Goal: Task Accomplishment & Management: Manage account settings

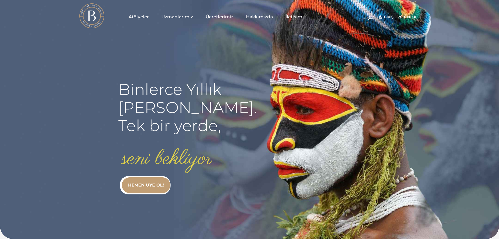
click at [391, 14] on link "Giriş" at bounding box center [386, 17] width 15 height 6
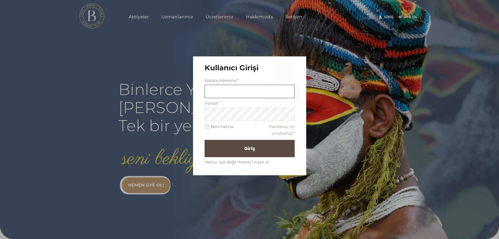
click at [249, 97] on input "text" at bounding box center [250, 91] width 90 height 13
type input "M"
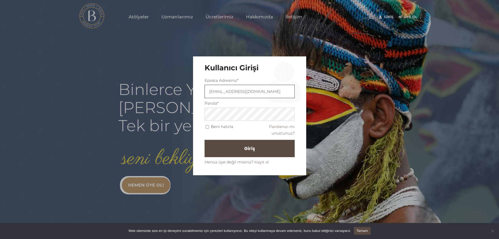
type input "[EMAIL_ADDRESS][DOMAIN_NAME]"
click at [236, 147] on button "Giriş" at bounding box center [250, 148] width 90 height 17
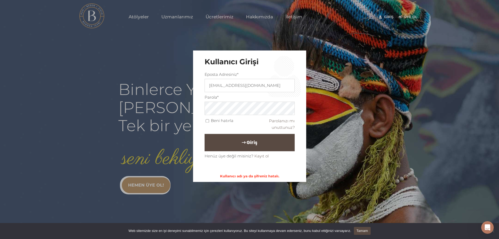
click at [248, 143] on span "Giriş" at bounding box center [251, 142] width 11 height 9
click at [174, 106] on div "Kullanıcı Girişi Eposta Adresiniz* [EMAIL_ADDRESS][DOMAIN_NAME] Parola* Beni ha…" at bounding box center [249, 119] width 499 height 239
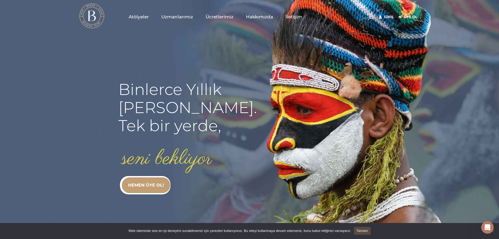
click at [391, 17] on link "Giriş" at bounding box center [386, 17] width 15 height 6
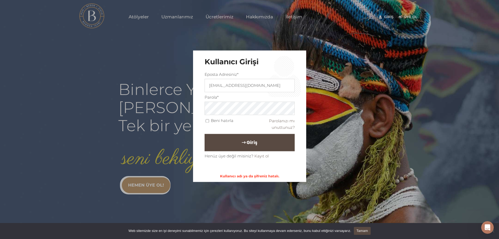
click at [220, 145] on button "Giriş" at bounding box center [250, 142] width 90 height 17
click at [251, 143] on span "Giriş" at bounding box center [251, 142] width 11 height 9
